Goal: Answer question/provide support

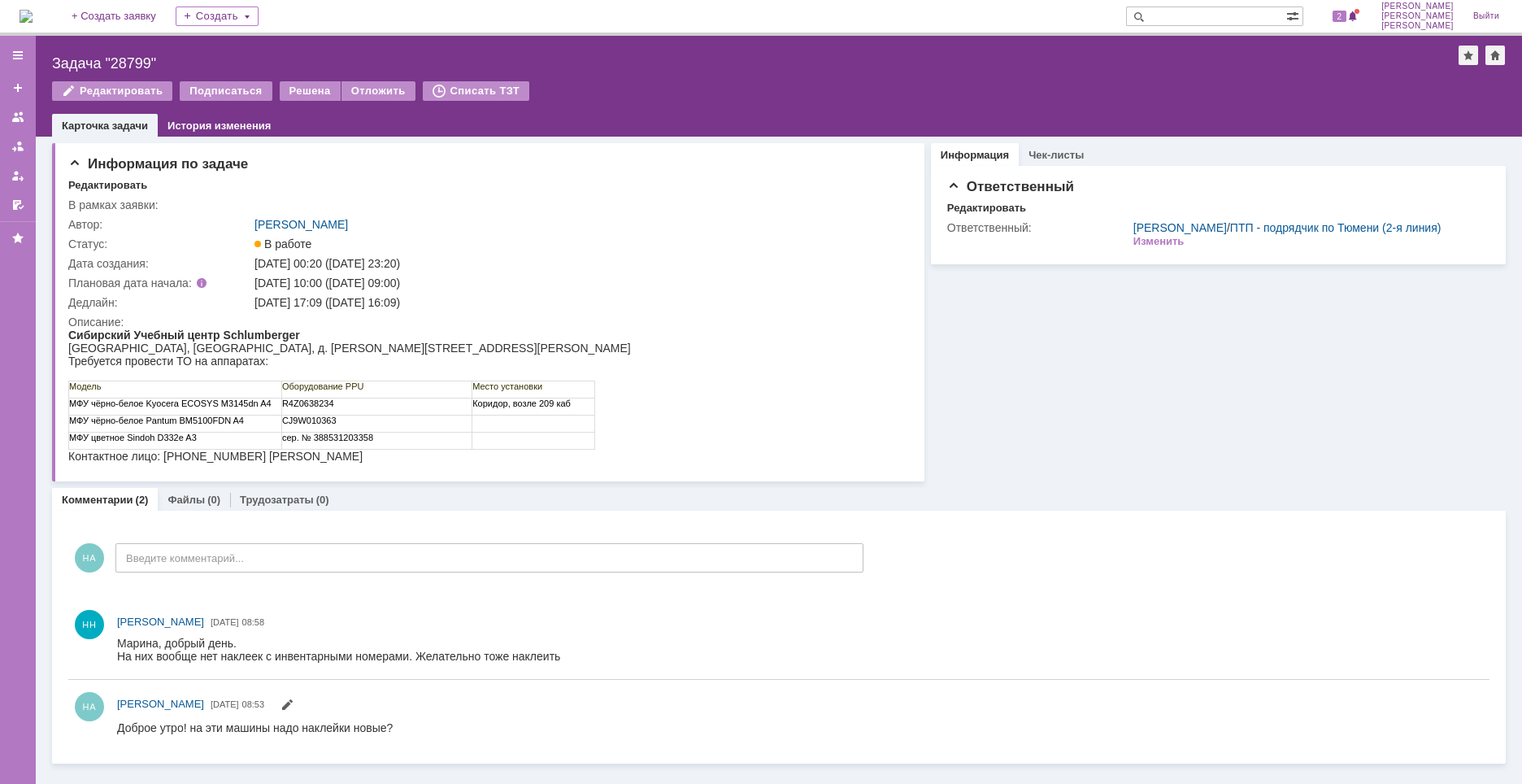
click at [32, 11] on img at bounding box center [26, 17] width 13 height 13
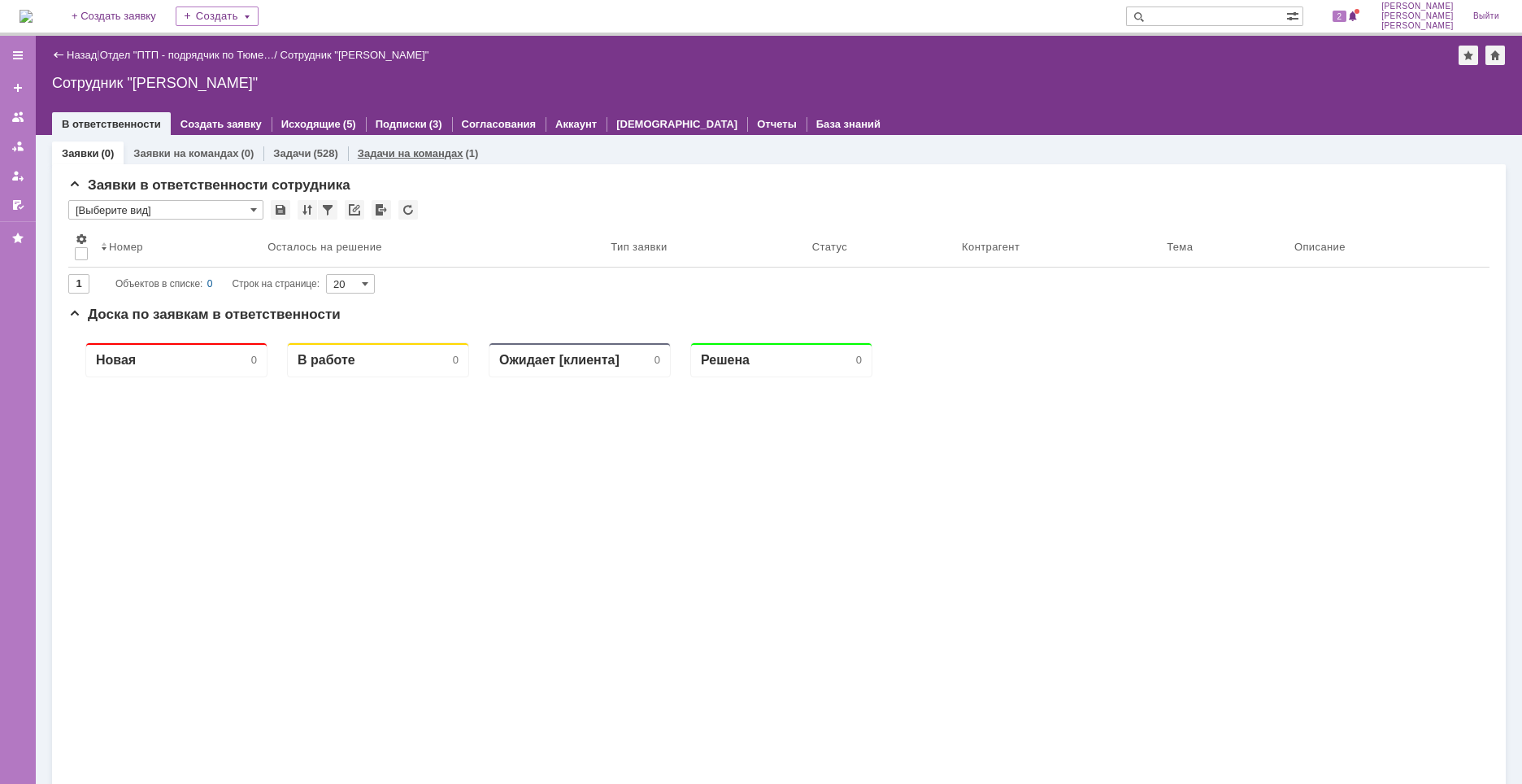
click at [439, 162] on div "Задачи на командах (1)" at bounding box center [418, 154] width 141 height 24
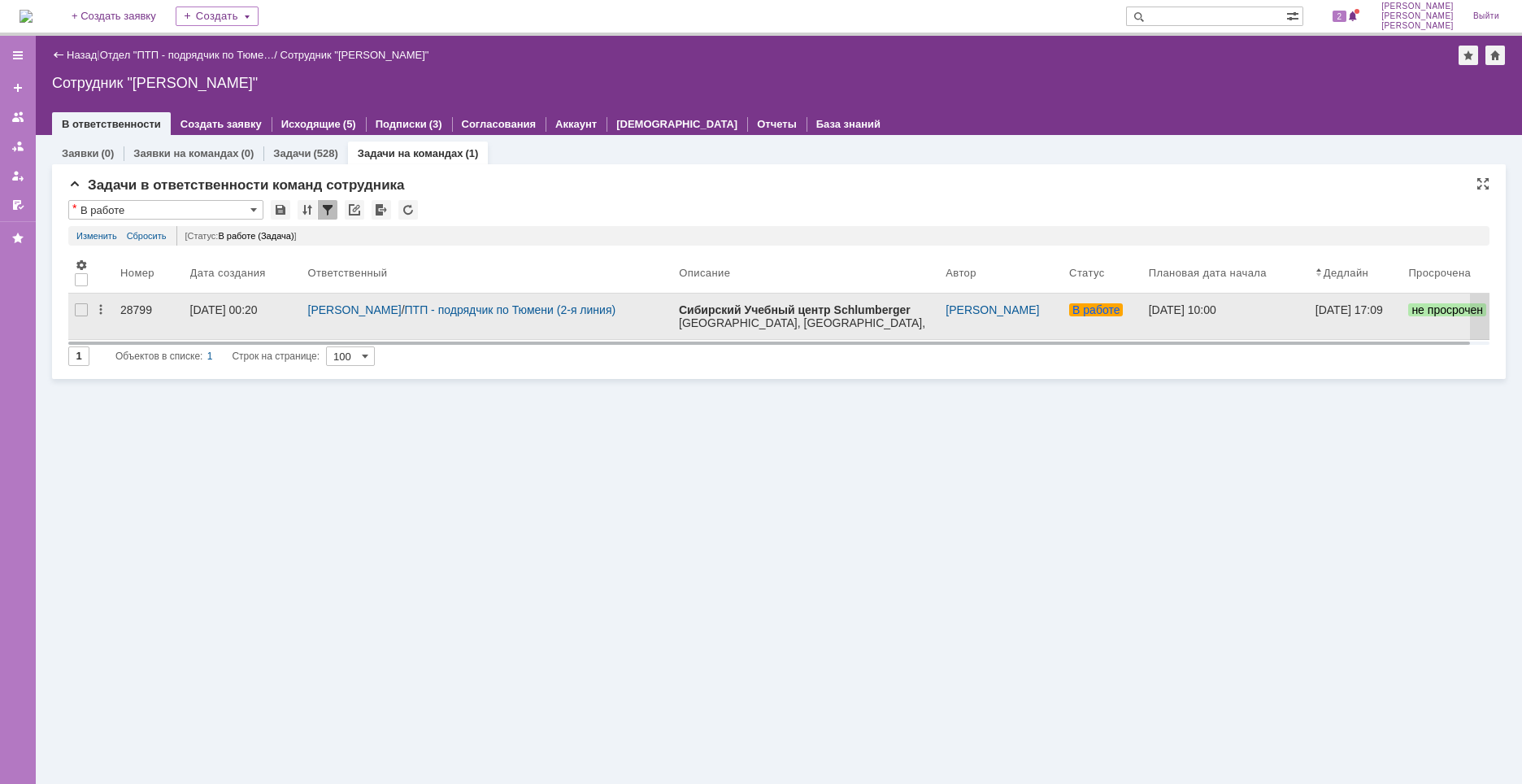
click at [155, 308] on div "28799" at bounding box center [149, 310] width 57 height 13
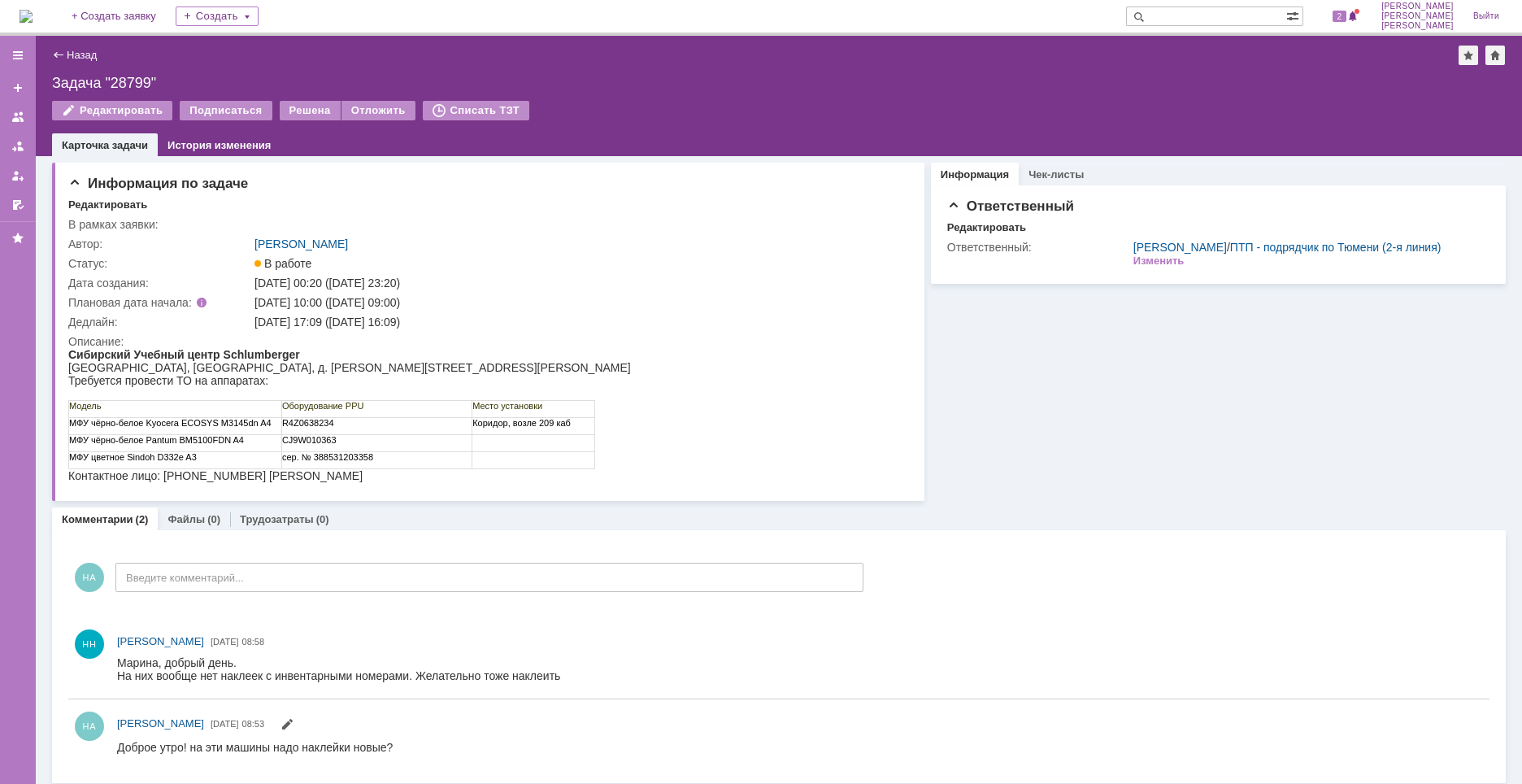
click at [979, 524] on div "Комментарии (2) Файлы (0) Трудозатраты (0)" at bounding box center [779, 519] width 1454 height 23
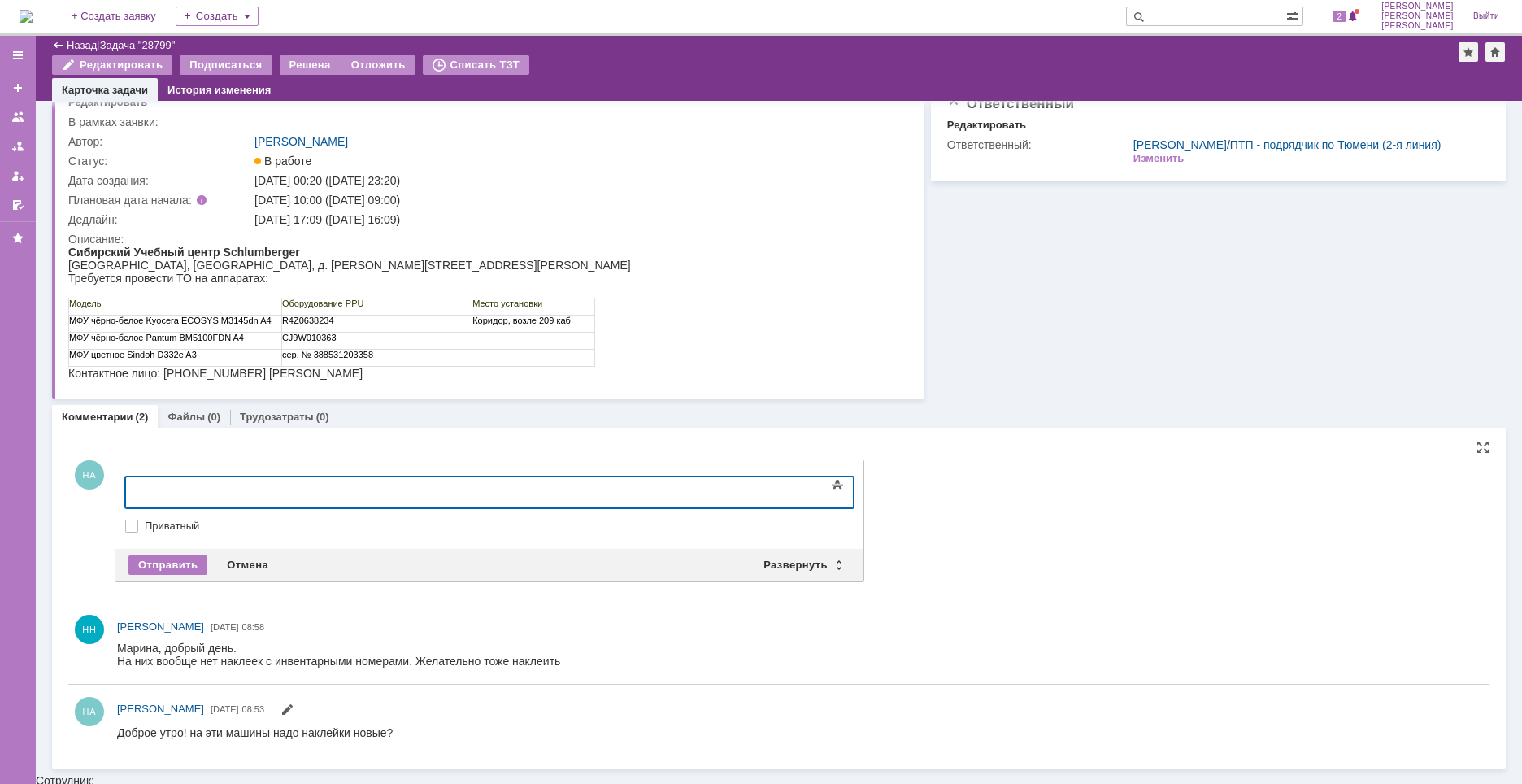
scroll to position [37, 0]
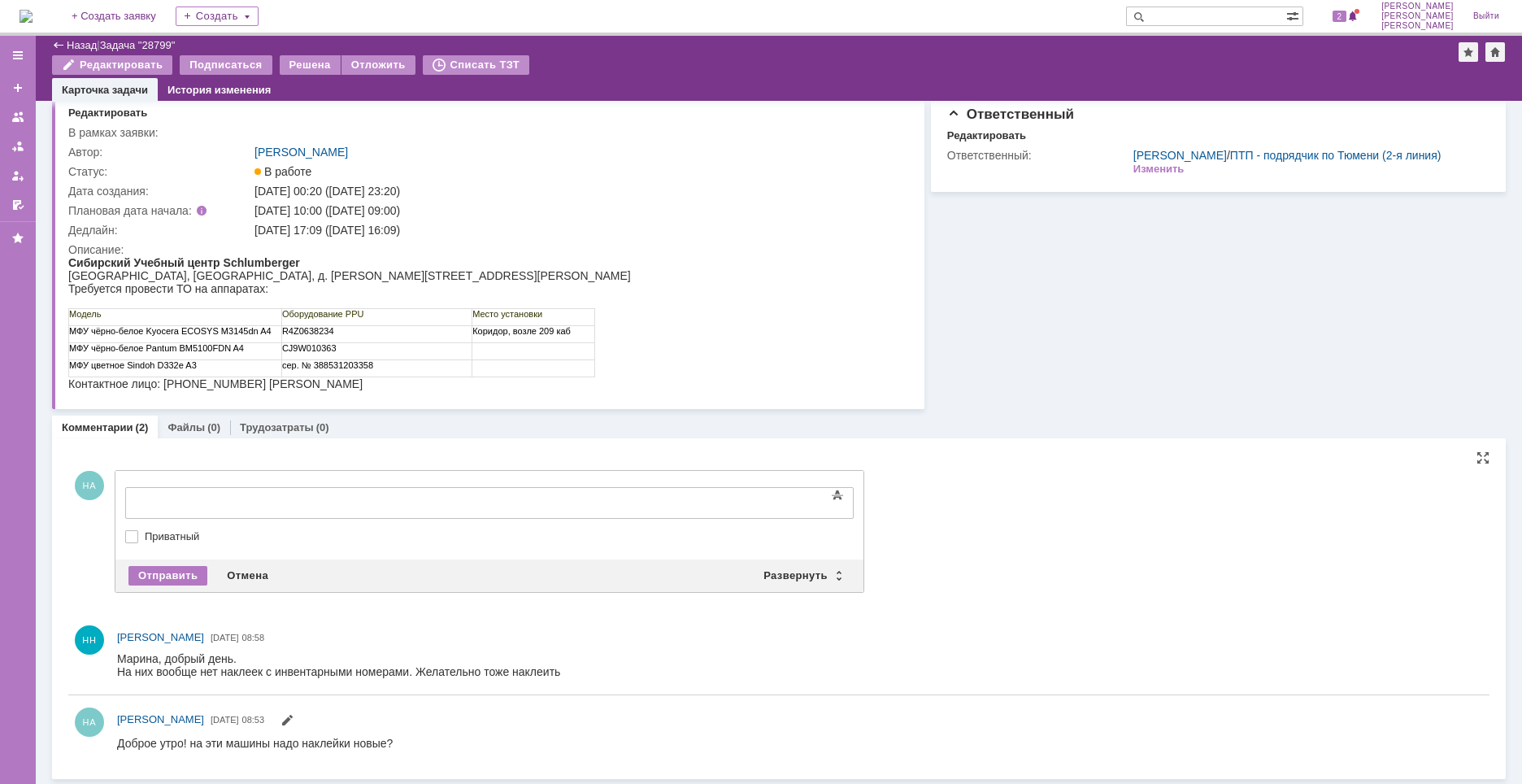
click at [996, 466] on div "Добавить комментарий НА Добавление комментария Внимание! Основные параметры Тек…" at bounding box center [779, 608] width 1421 height 314
click at [204, 631] on span "[PERSON_NAME]" at bounding box center [160, 637] width 87 height 12
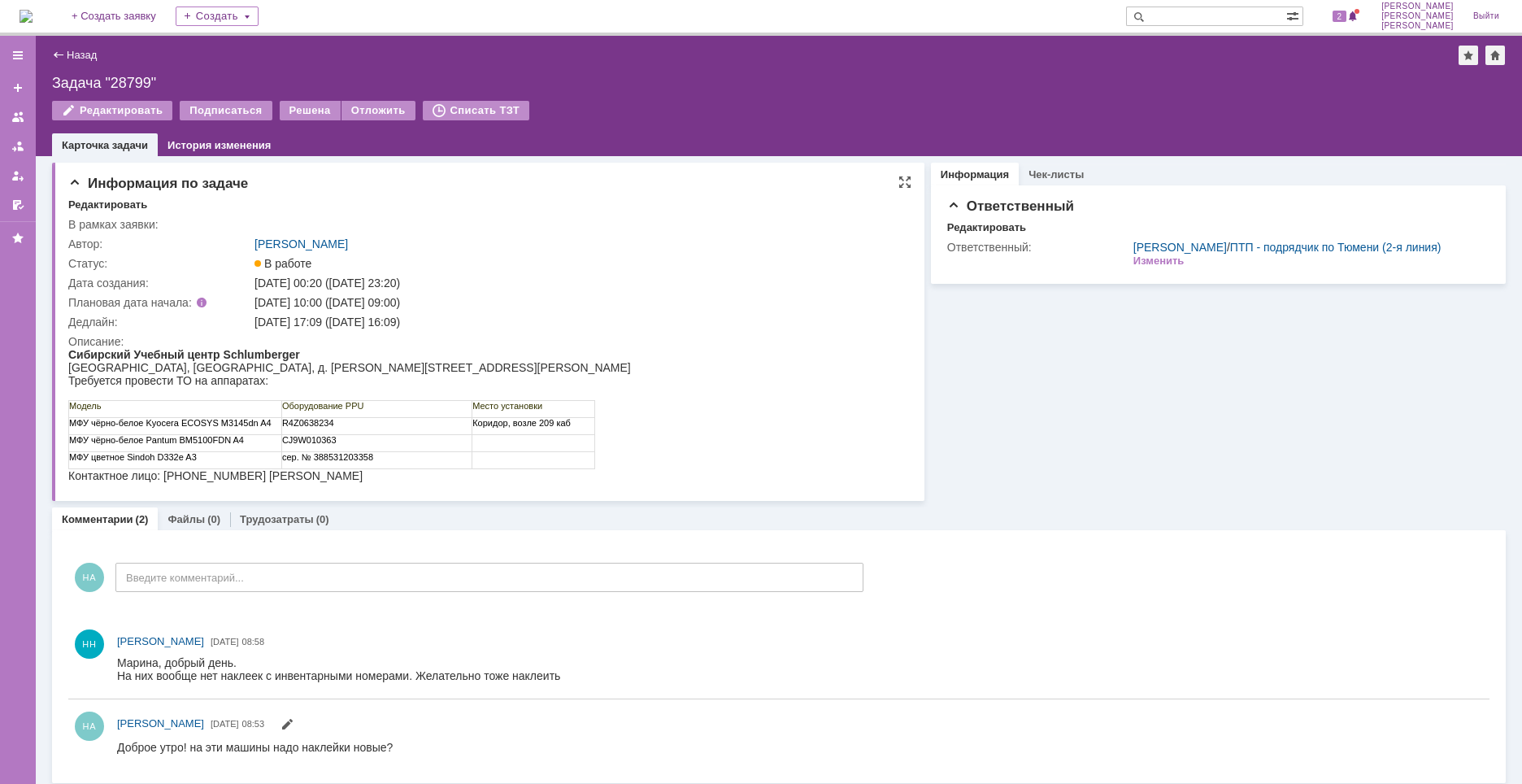
click at [673, 481] on html "Сибирский Учебный центр Schlumberger [GEOGRAPHIC_DATA], [GEOGRAPHIC_DATA], д. […" at bounding box center [485, 415] width 833 height 135
click at [708, 456] on html "Сибирский Учебный центр Schlumberger [GEOGRAPHIC_DATA], [GEOGRAPHIC_DATA], д. […" at bounding box center [485, 415] width 833 height 135
